Goal: Information Seeking & Learning: Learn about a topic

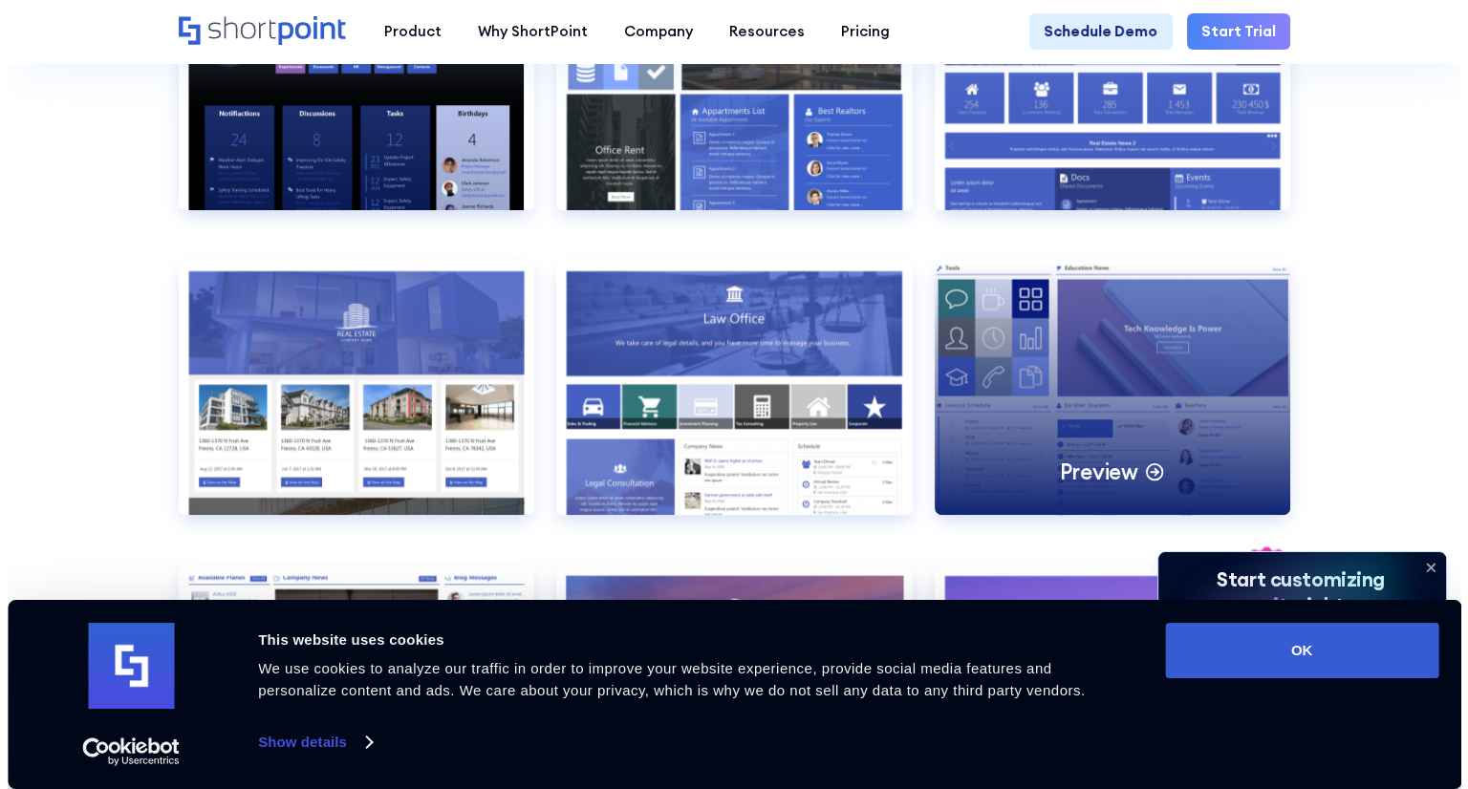
scroll to position [1799, 0]
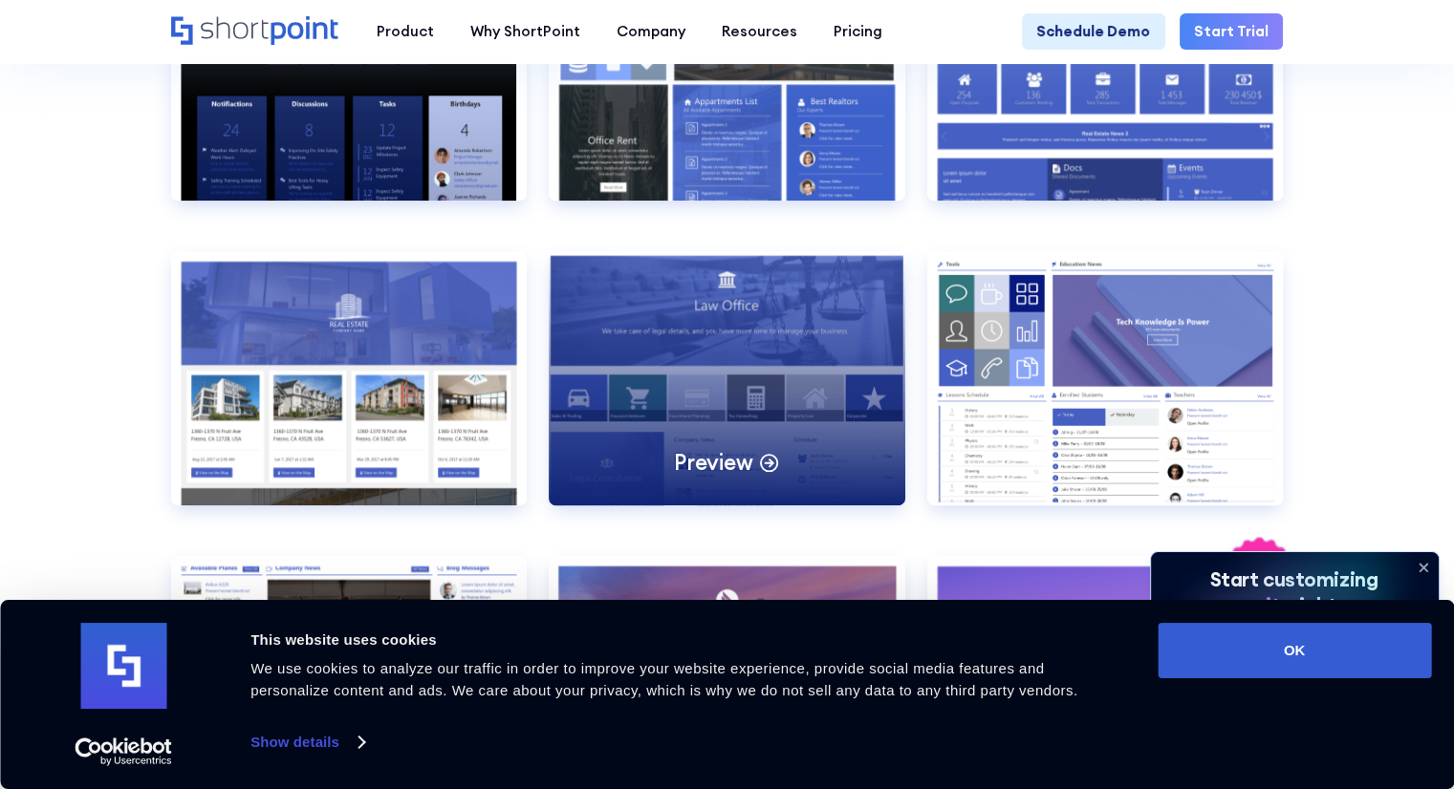
click at [786, 418] on div "Preview" at bounding box center [727, 378] width 356 height 254
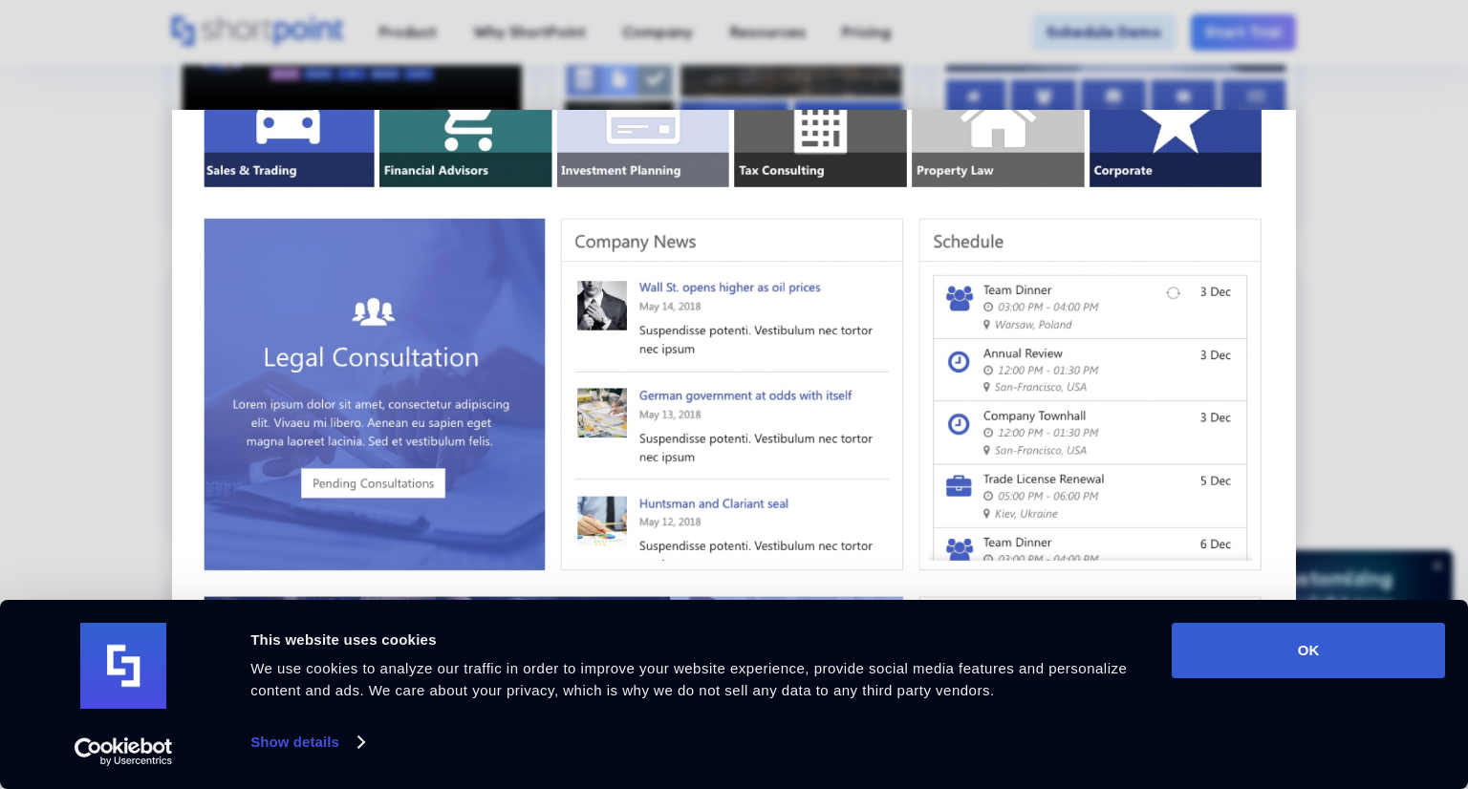
scroll to position [481, 0]
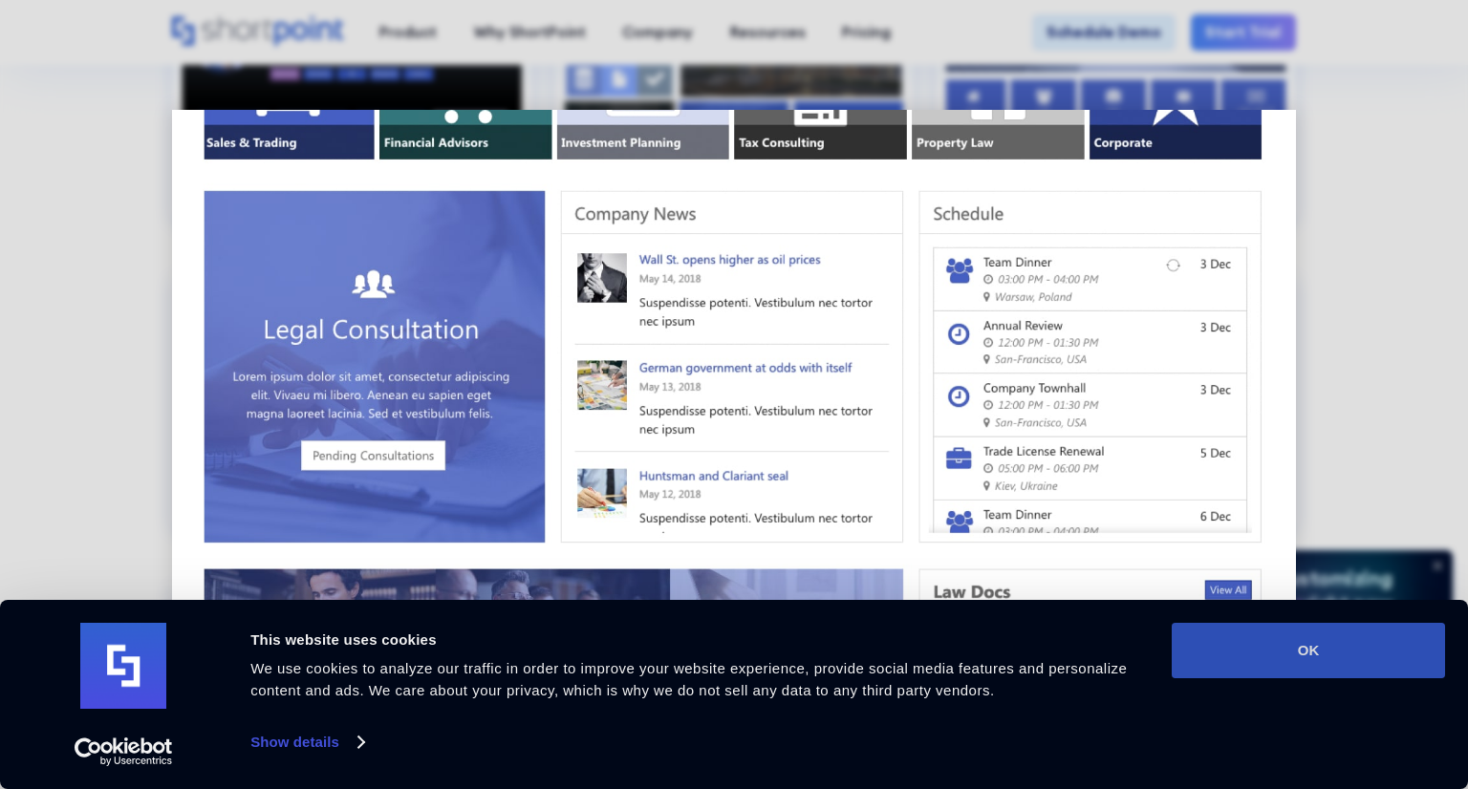
click at [1281, 647] on button "OK" at bounding box center [1308, 650] width 273 height 55
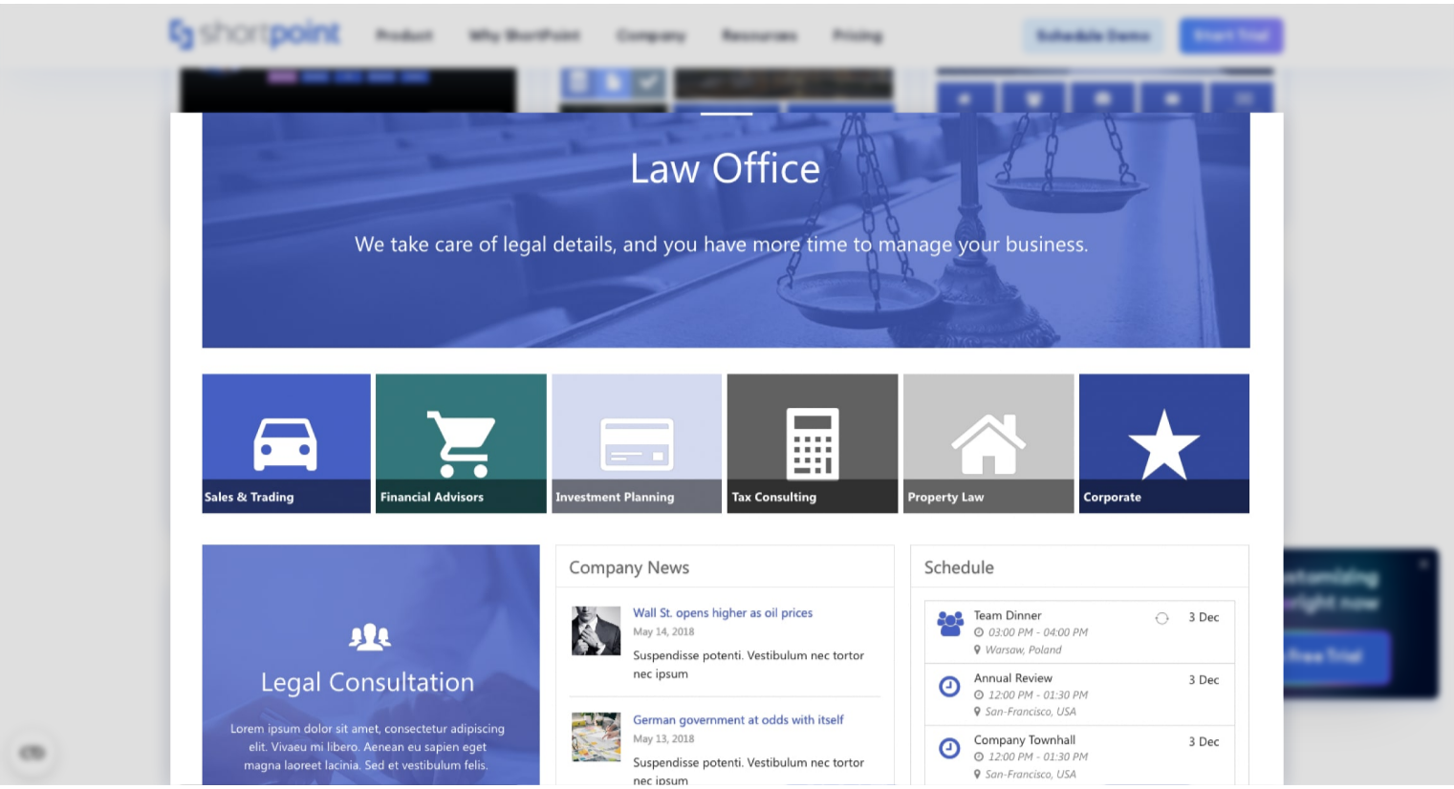
scroll to position [118, 0]
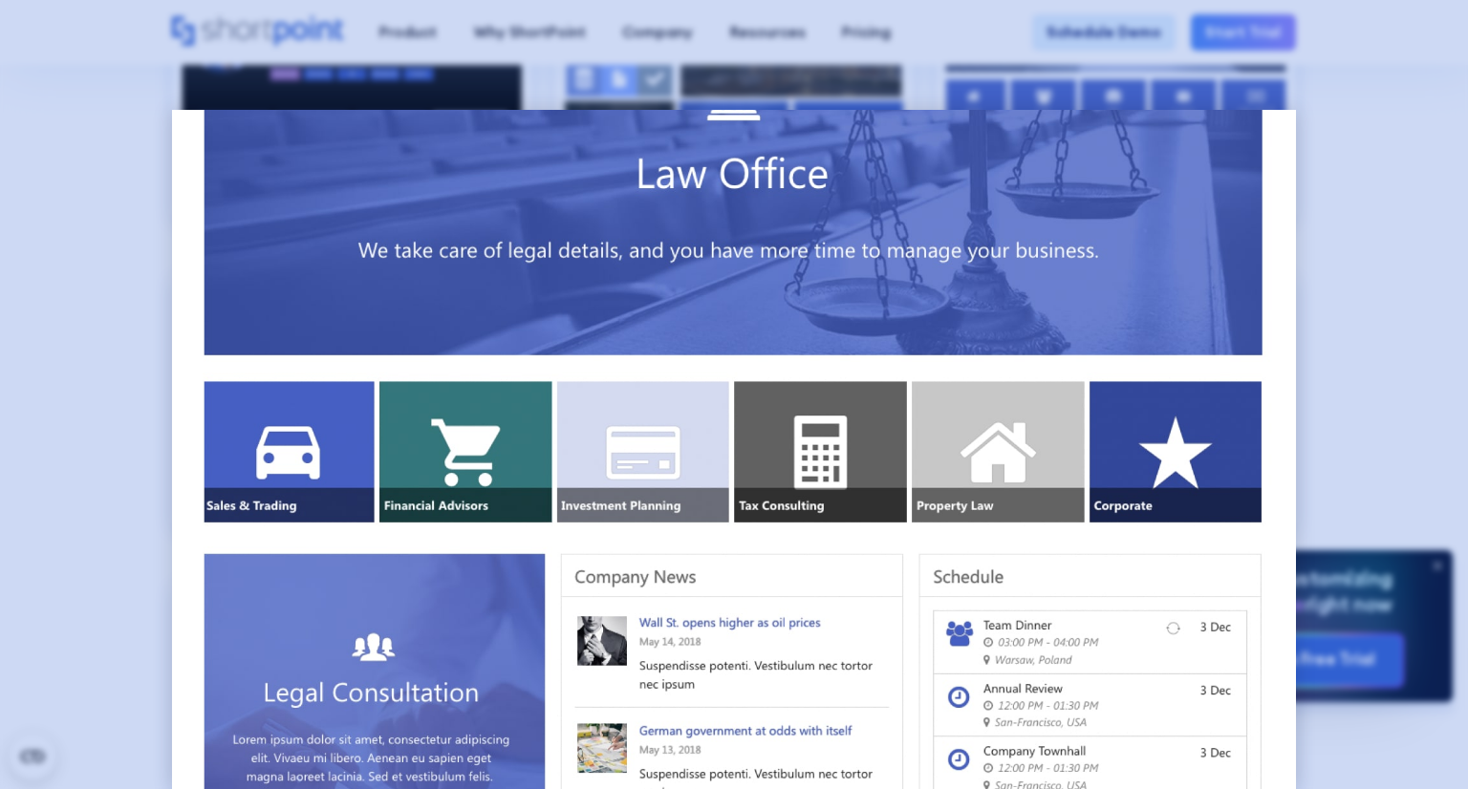
click at [1410, 269] on div at bounding box center [734, 394] width 1468 height 789
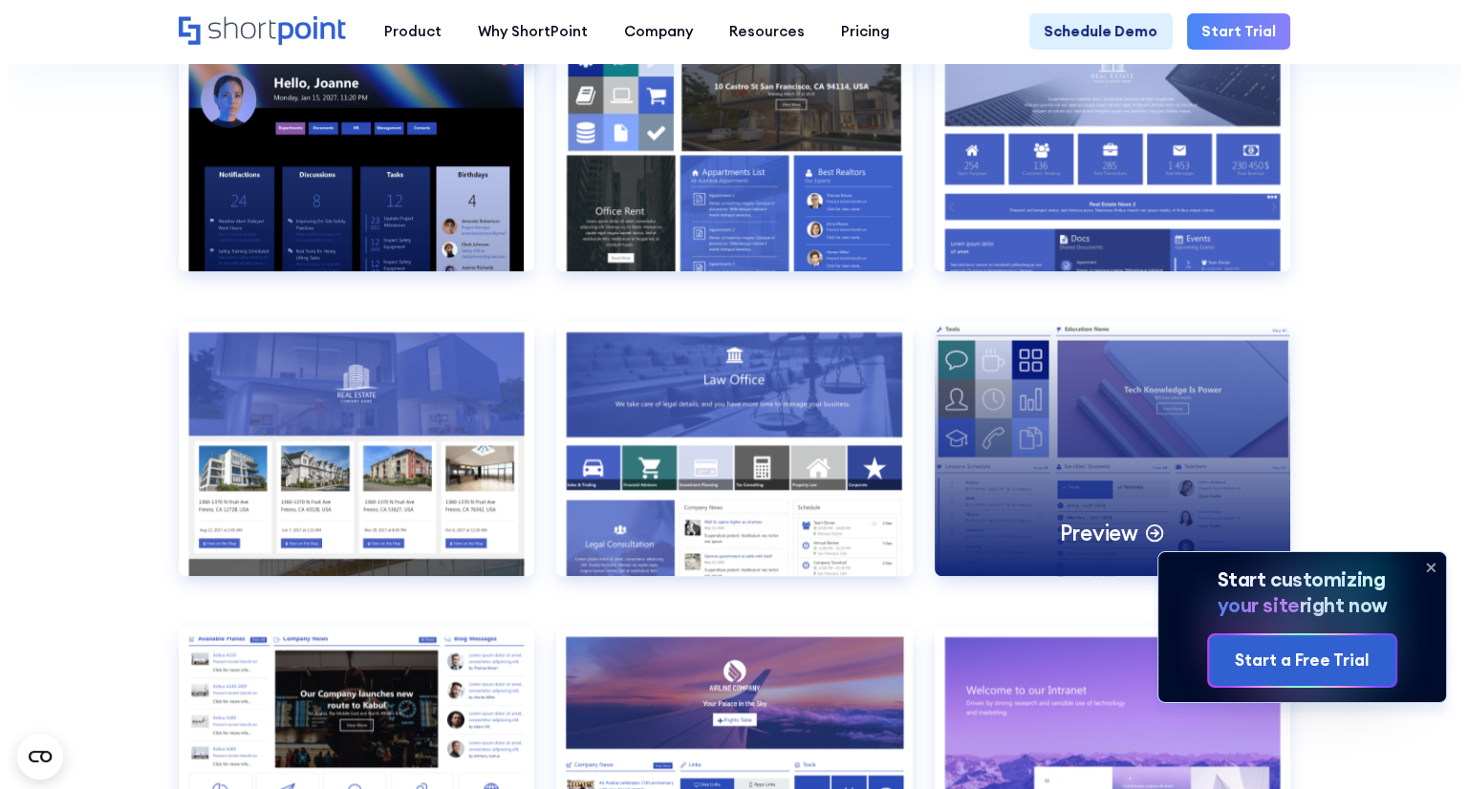
scroll to position [1730, 0]
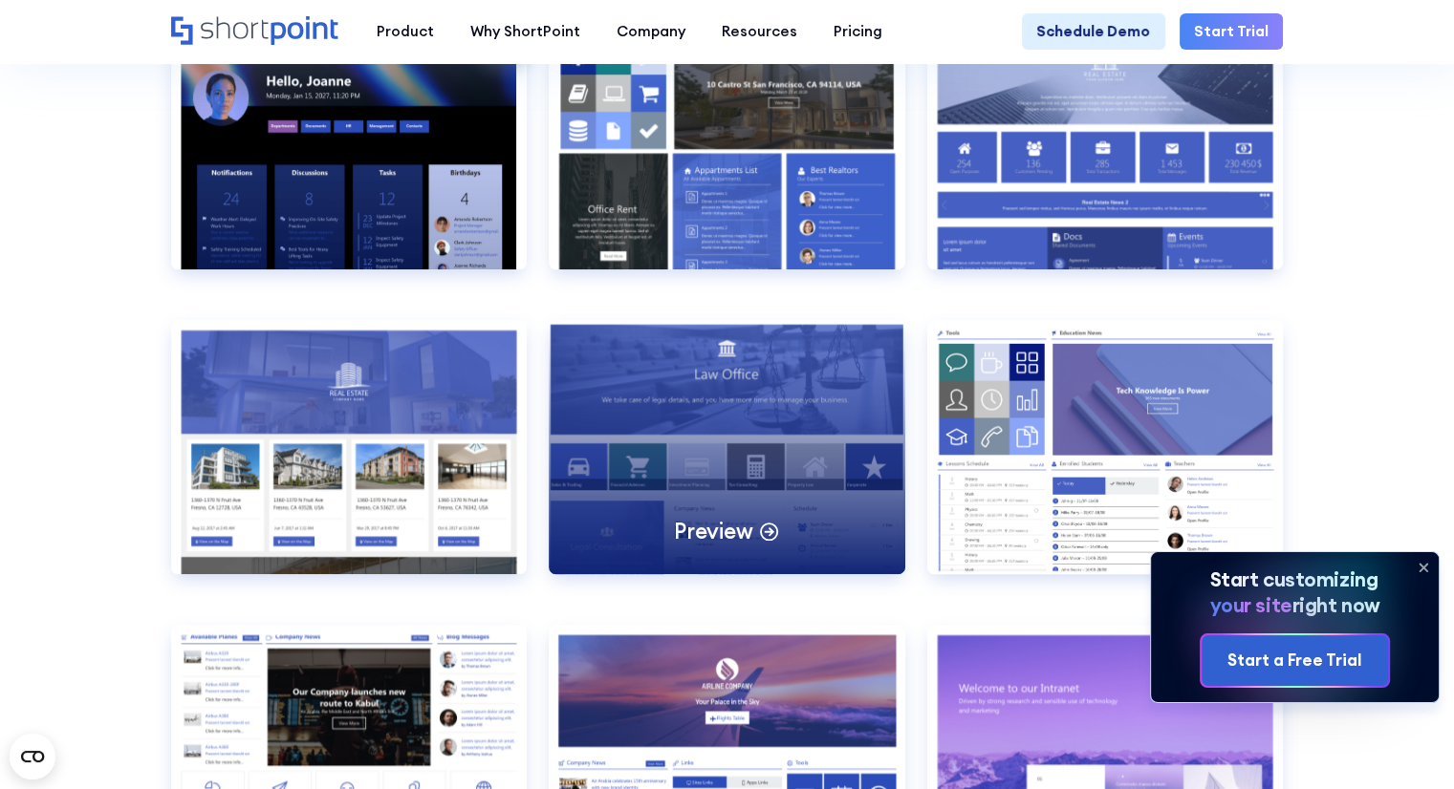
click at [737, 421] on div "Preview" at bounding box center [727, 447] width 356 height 254
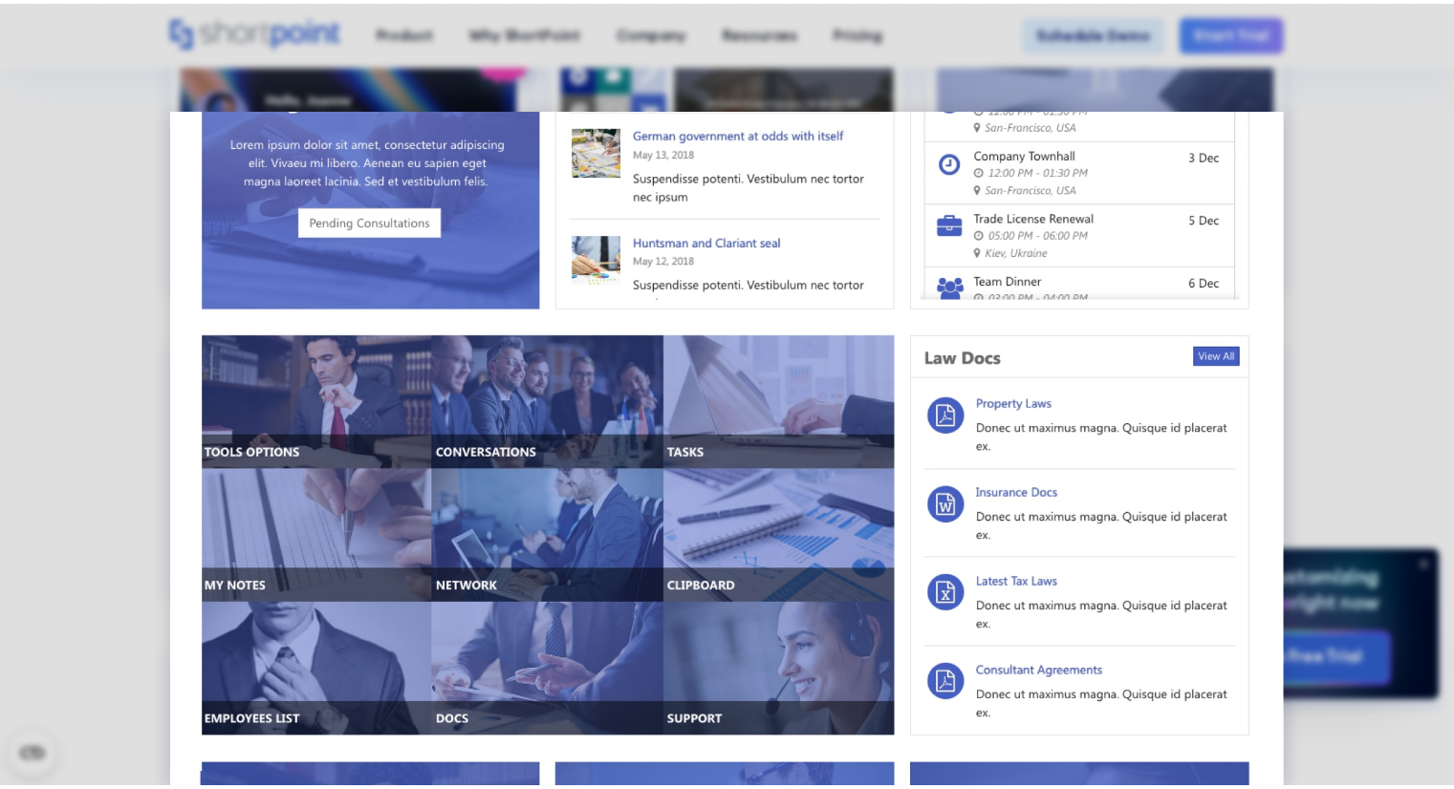
scroll to position [943, 0]
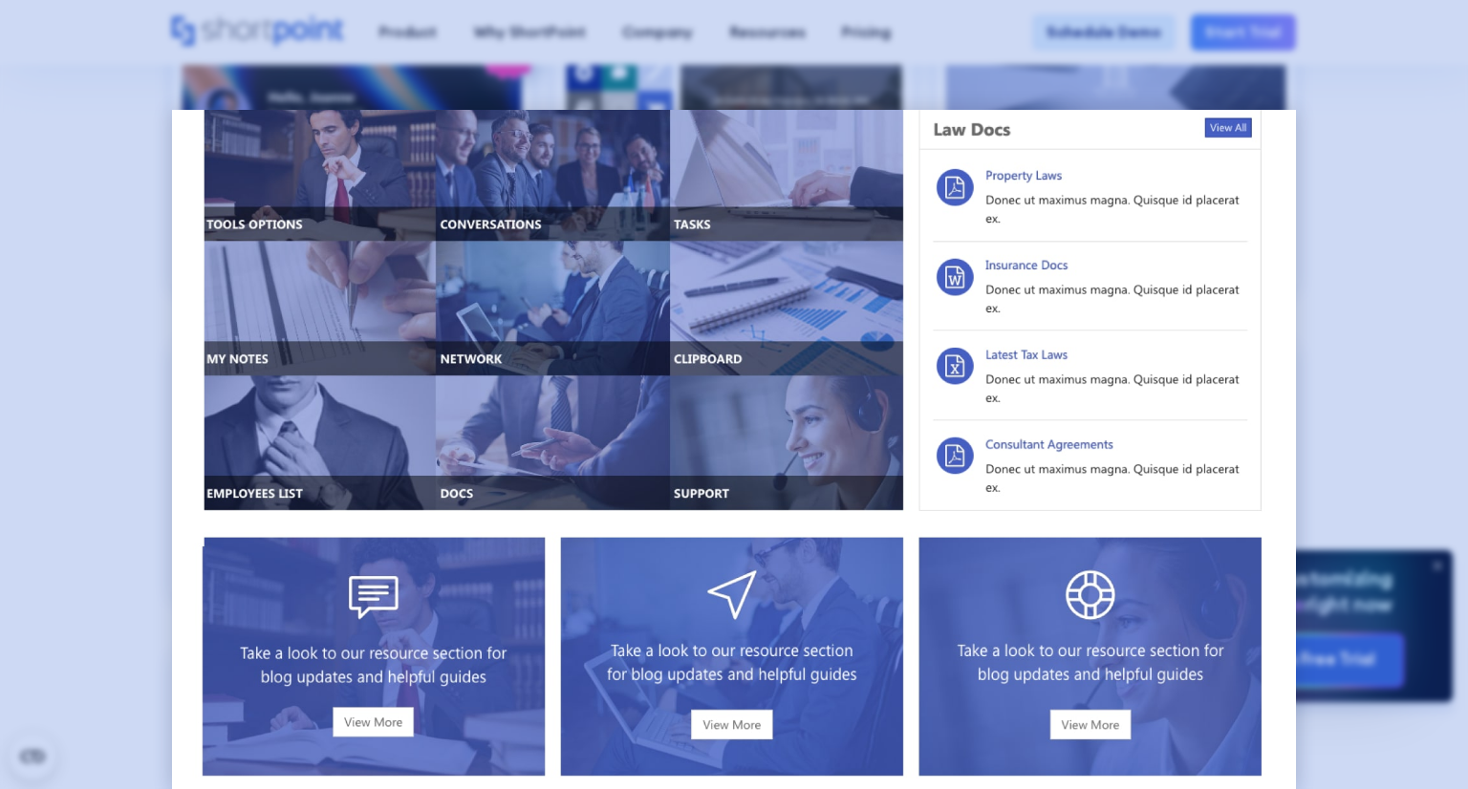
click at [1402, 363] on div at bounding box center [734, 394] width 1468 height 789
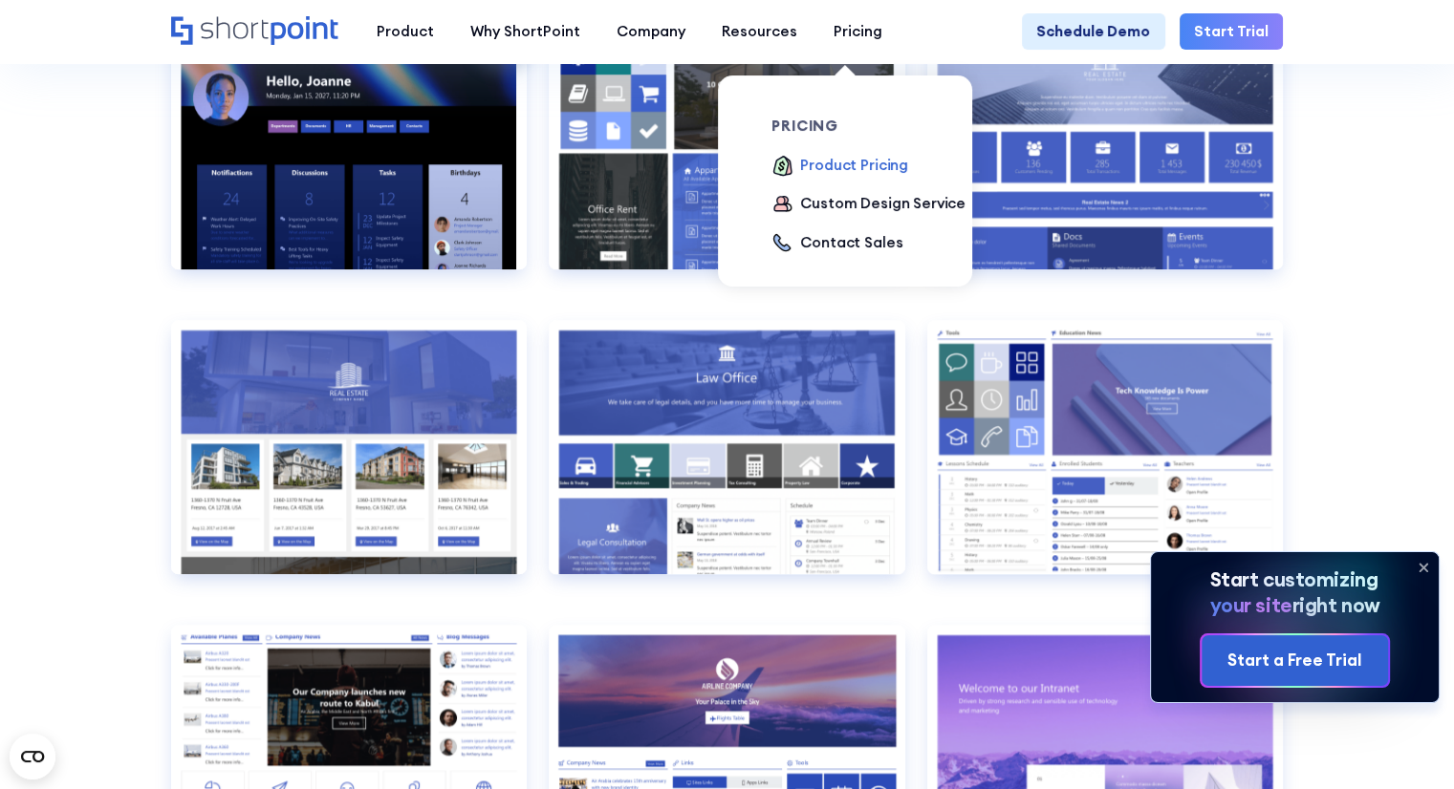
click at [831, 166] on div "Product Pricing" at bounding box center [854, 166] width 108 height 22
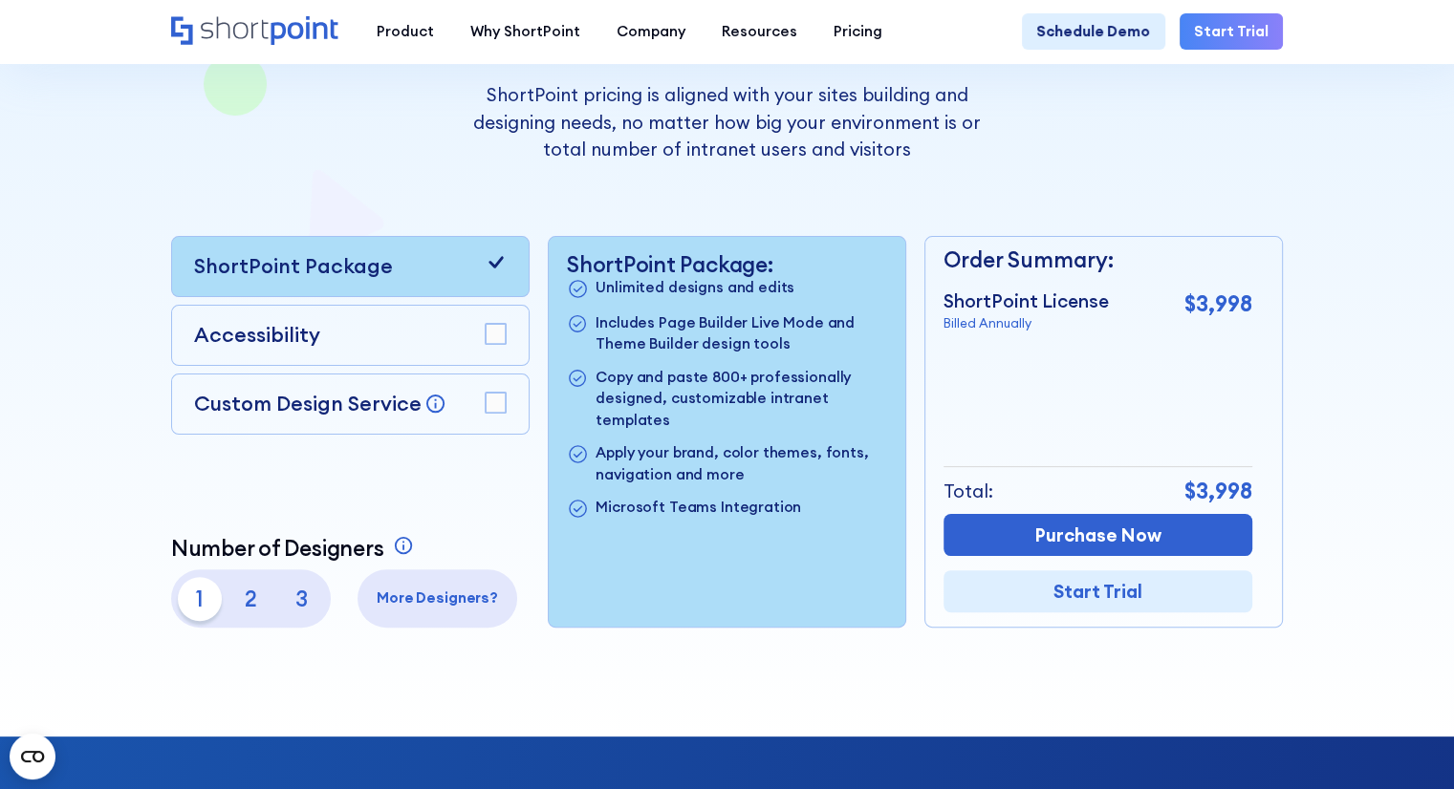
scroll to position [356, 0]
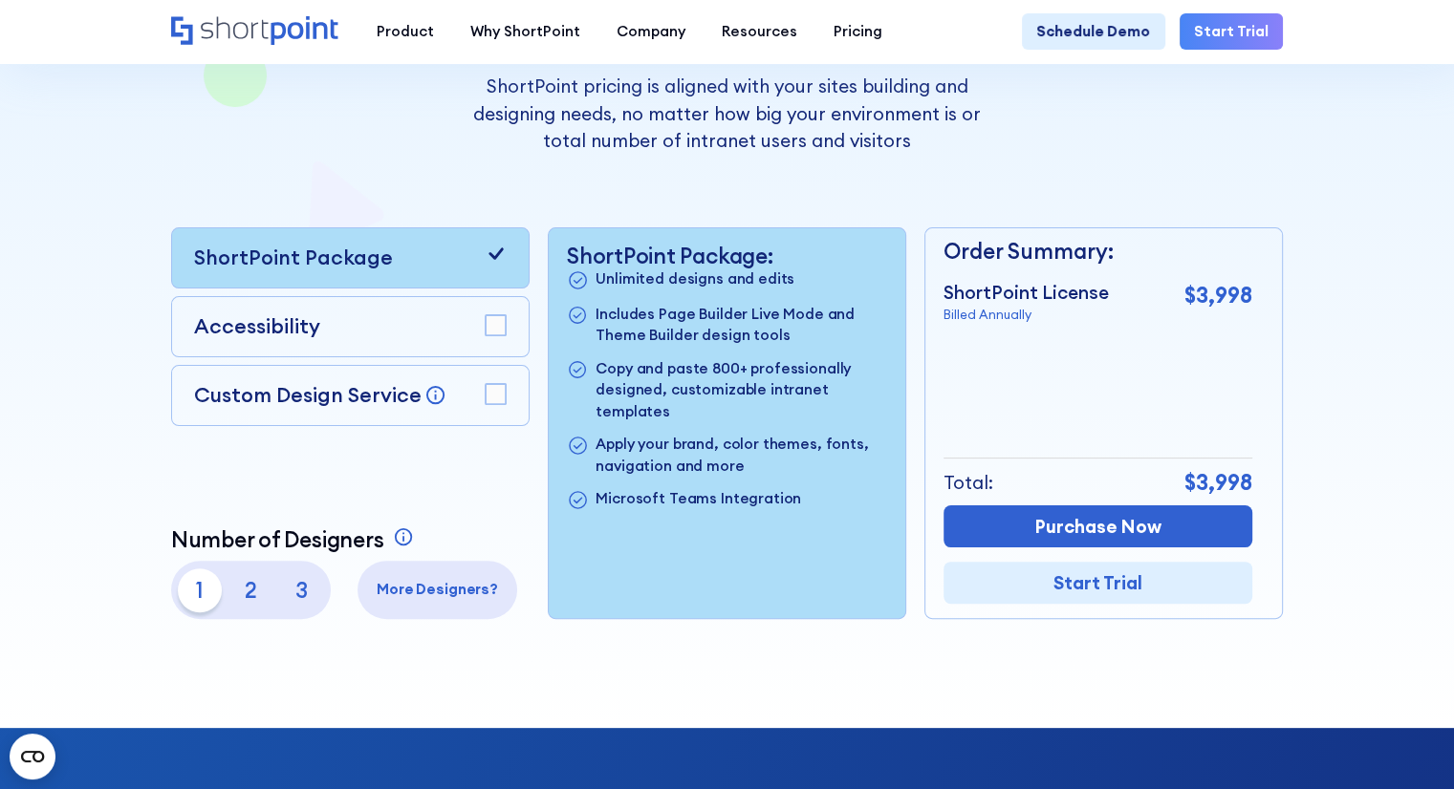
click at [245, 592] on p "2" at bounding box center [251, 591] width 44 height 44
click at [180, 583] on p "1" at bounding box center [200, 591] width 44 height 44
